Goal: Find specific page/section: Find specific page/section

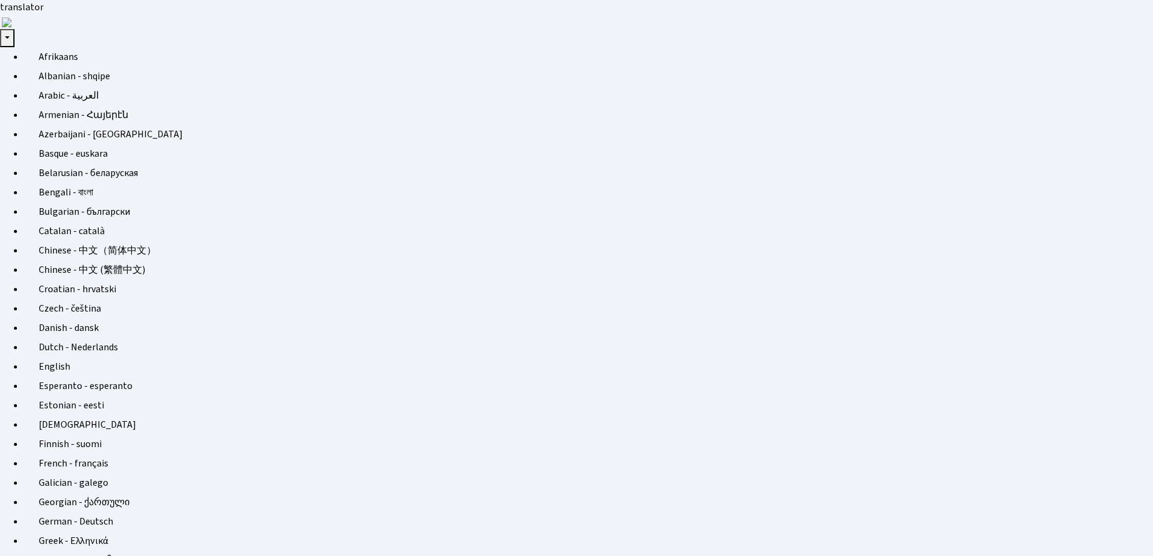
scroll to position [175, 480]
select select "25"
